Goal: Transaction & Acquisition: Purchase product/service

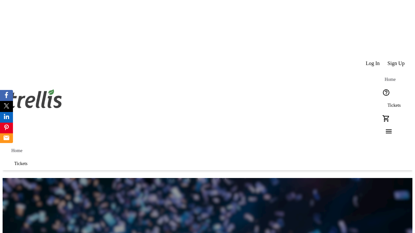
click at [387, 103] on span "Tickets" at bounding box center [393, 105] width 13 height 5
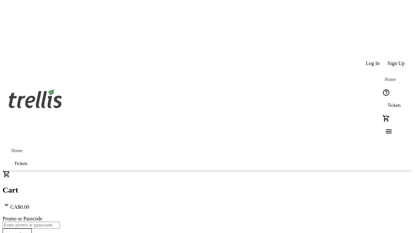
type input "1"
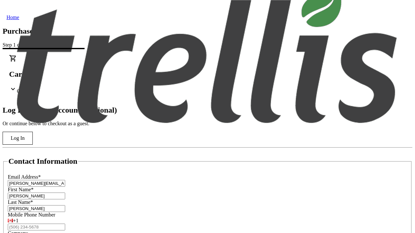
type input "[PERSON_NAME]"
